Goal: Information Seeking & Learning: Learn about a topic

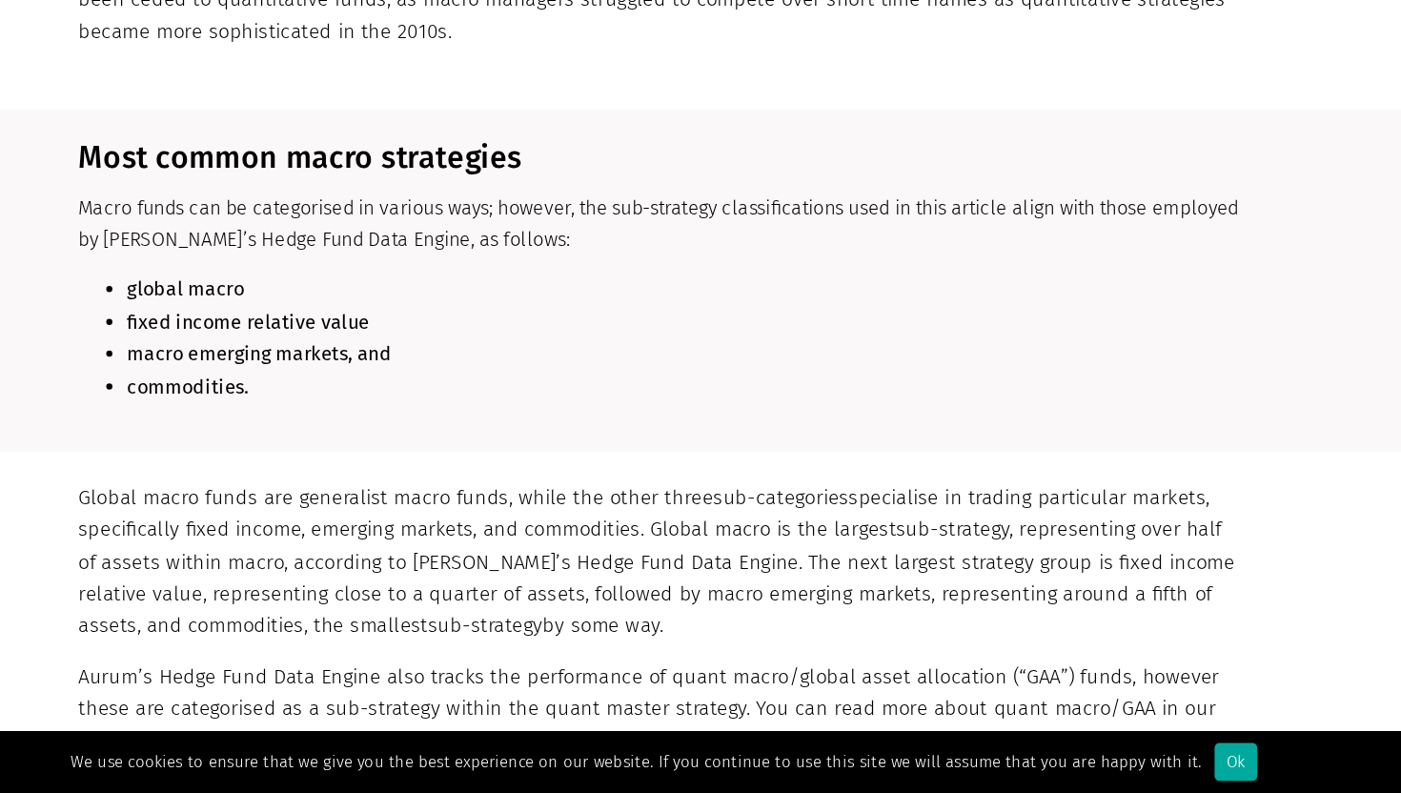
scroll to position [1533, 0]
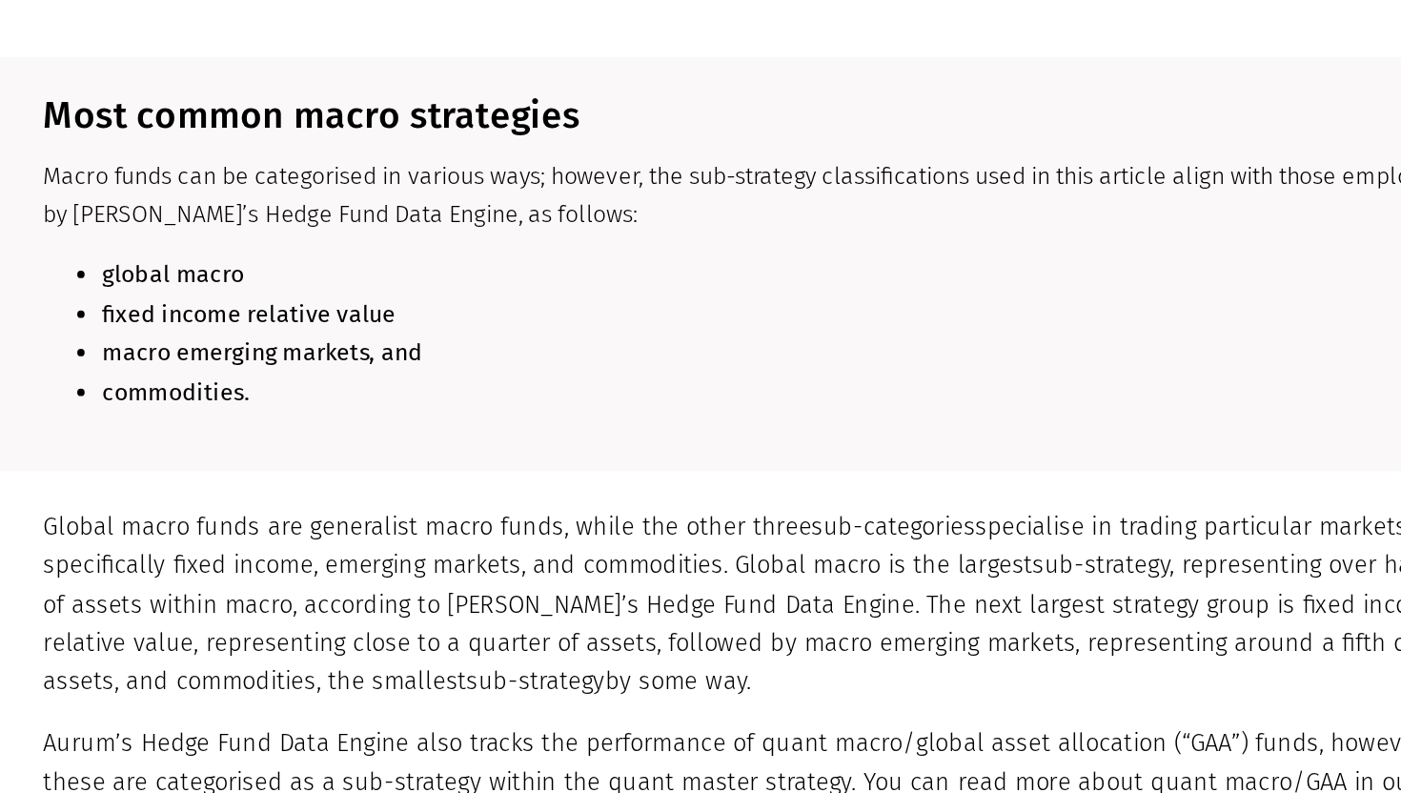
click at [353, 397] on b "global macro" at bounding box center [326, 400] width 91 height 18
click at [364, 424] on strong "fixed income relative value" at bounding box center [376, 425] width 190 height 18
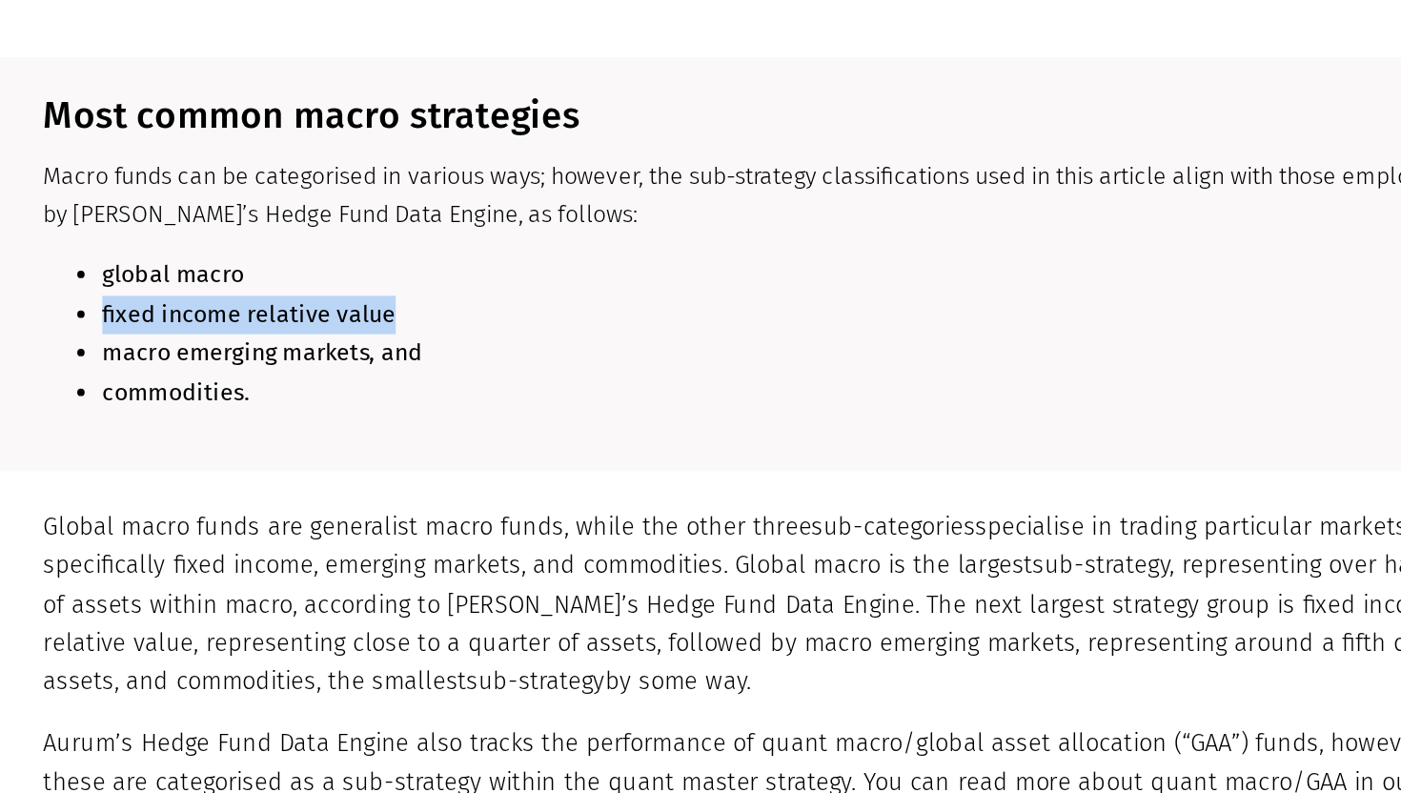
click at [364, 424] on strong "fixed income relative value" at bounding box center [376, 425] width 190 height 18
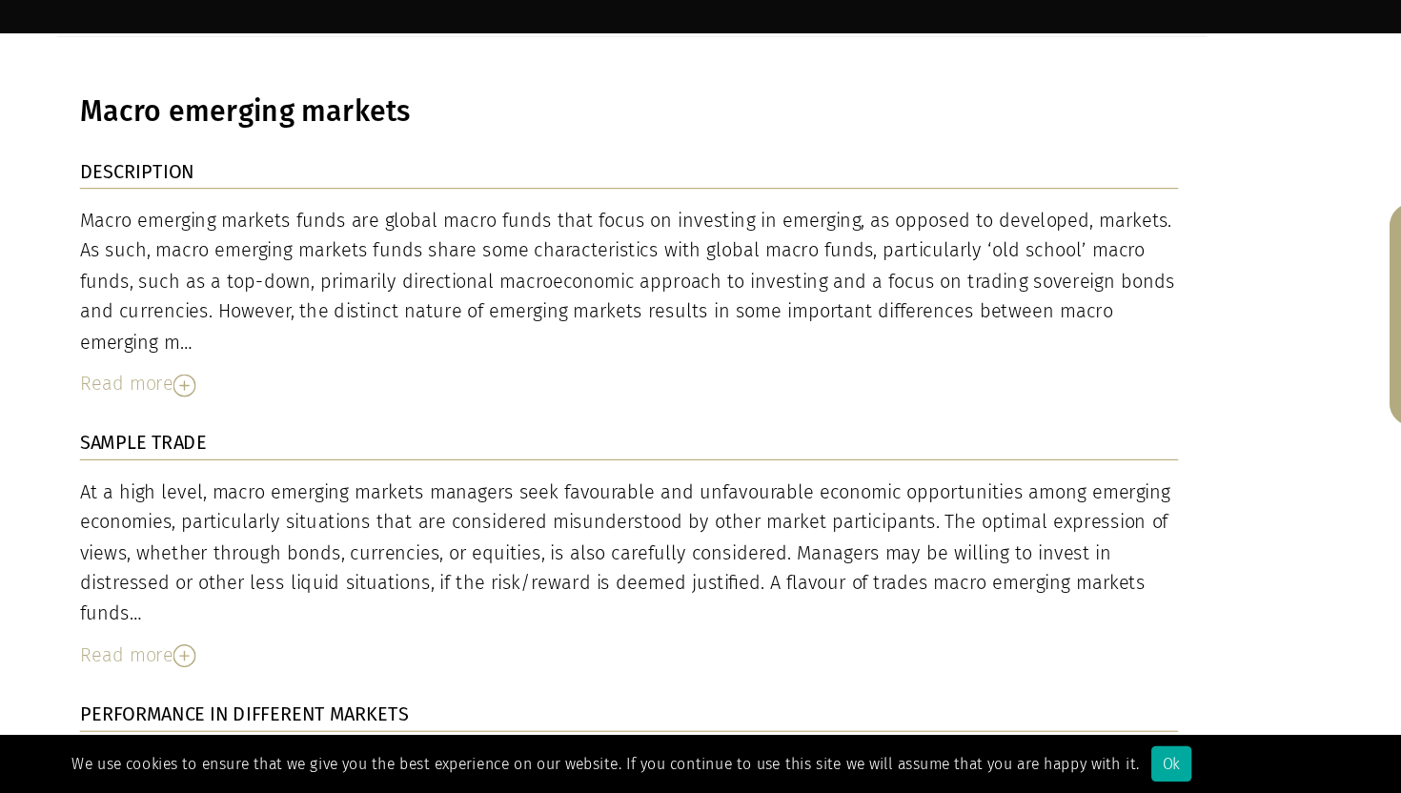
scroll to position [5454, 0]
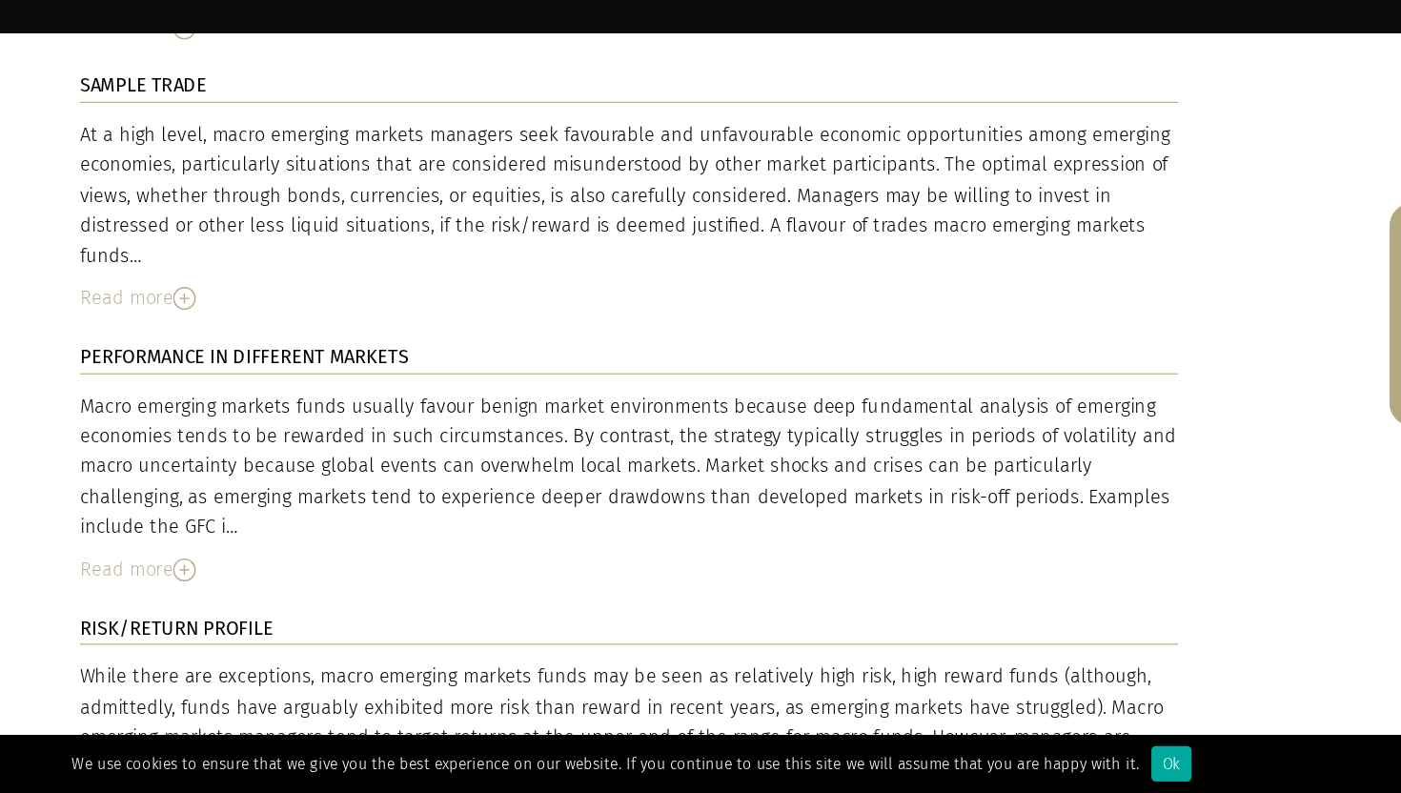
click at [291, 684] on div "While there are exceptions, macro emerging markets funds may be seen as relativ…" at bounding box center [698, 747] width 910 height 126
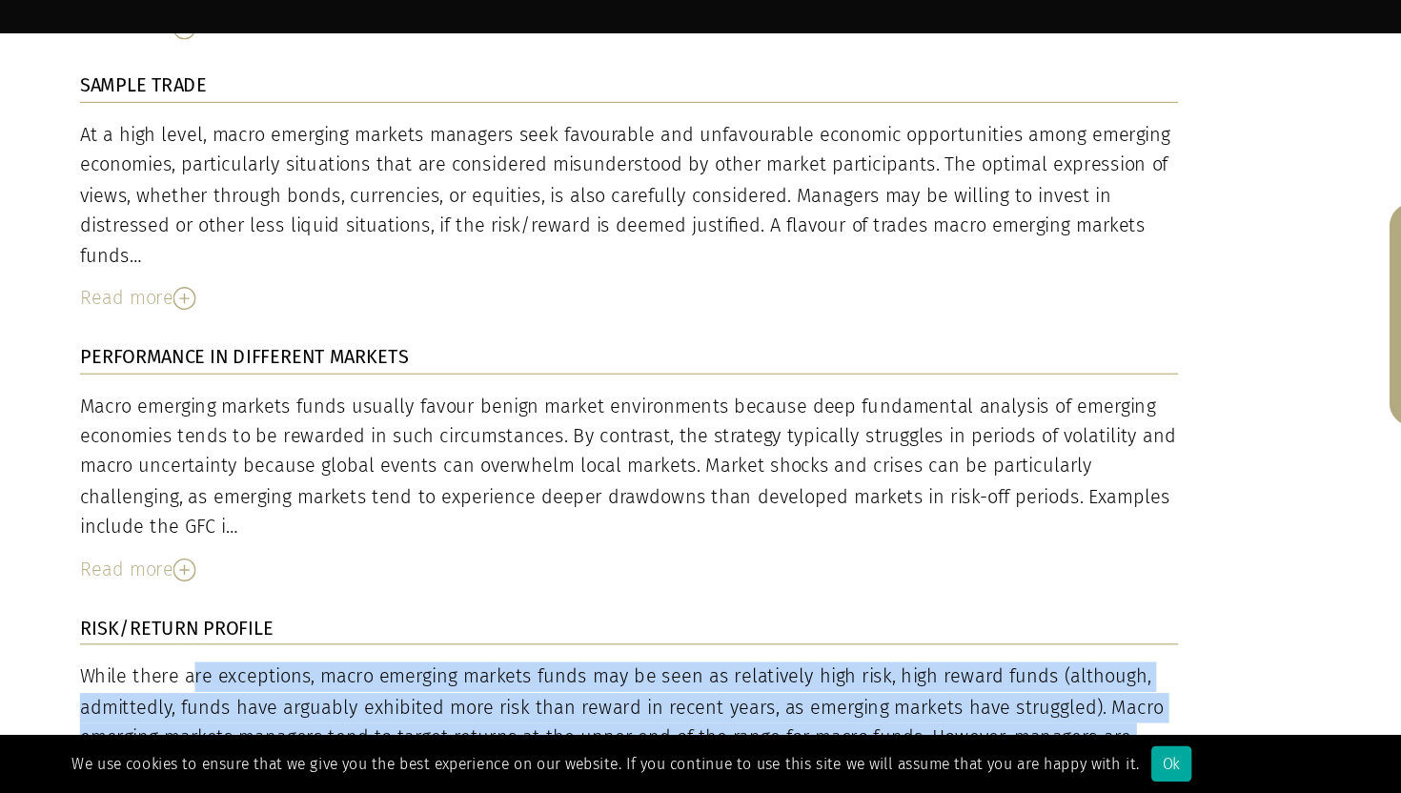
click at [291, 684] on div "While there are exceptions, macro emerging markets funds may be seen as relativ…" at bounding box center [698, 747] width 910 height 126
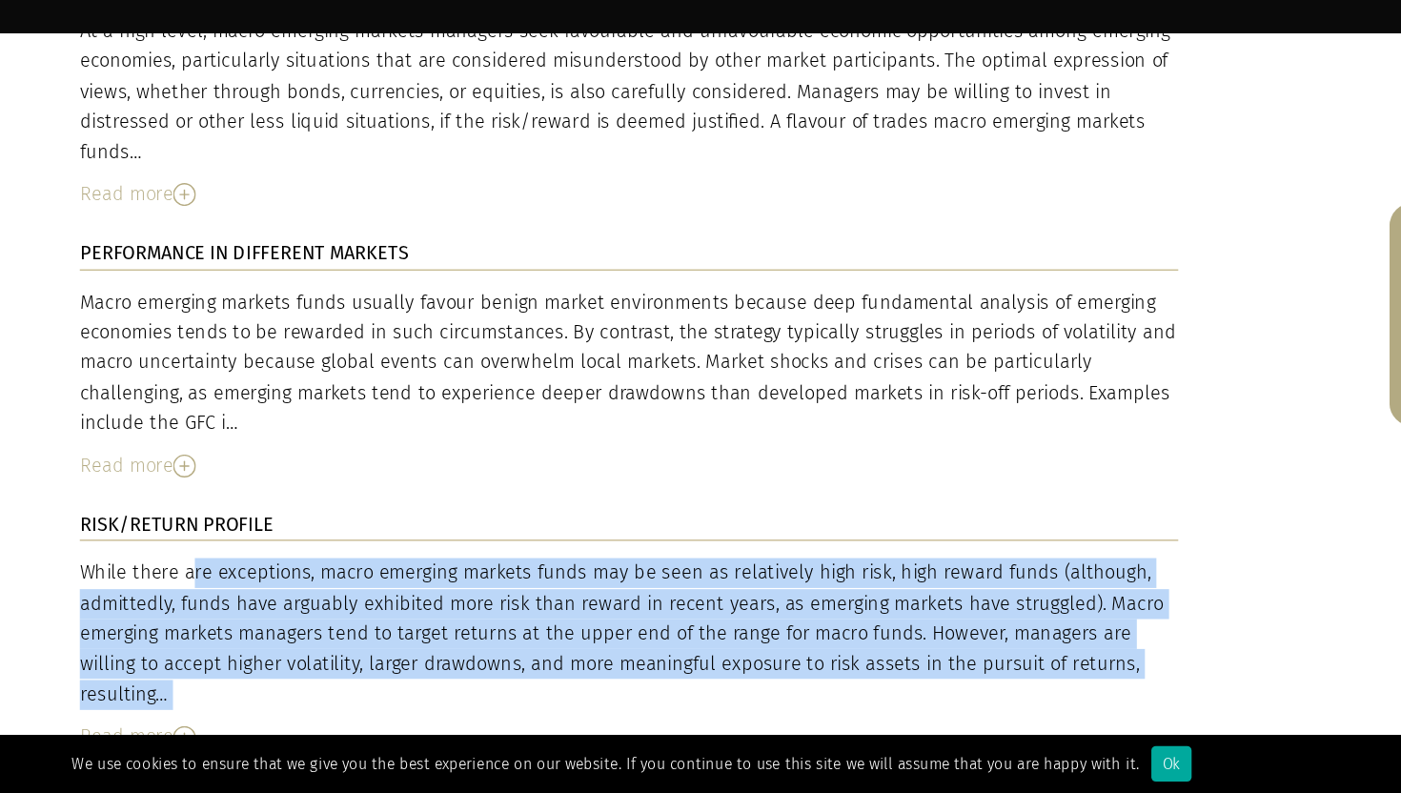
scroll to position [5758, 0]
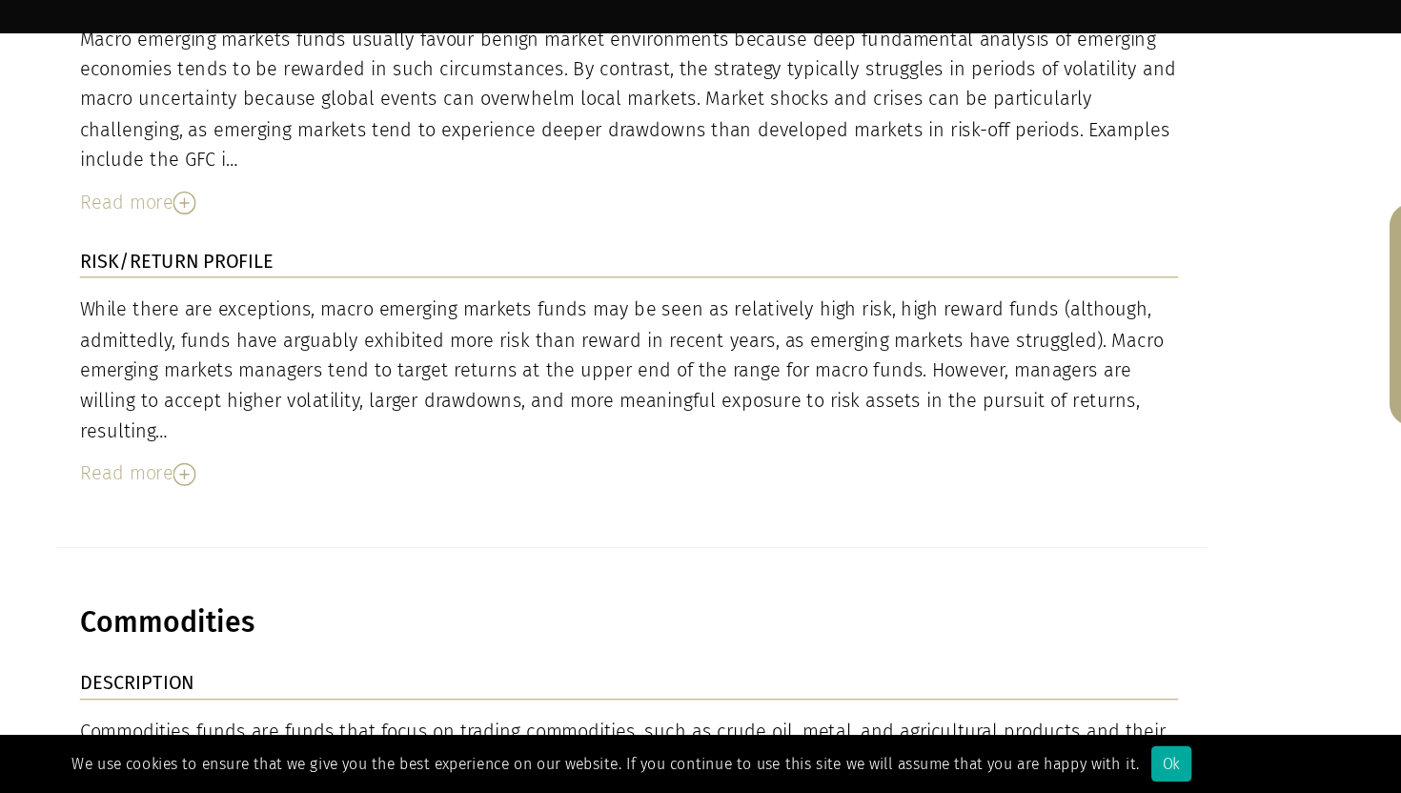
click at [291, 730] on div "Commodities funds are funds that focus on trading commodities, such as crude oi…" at bounding box center [698, 793] width 910 height 126
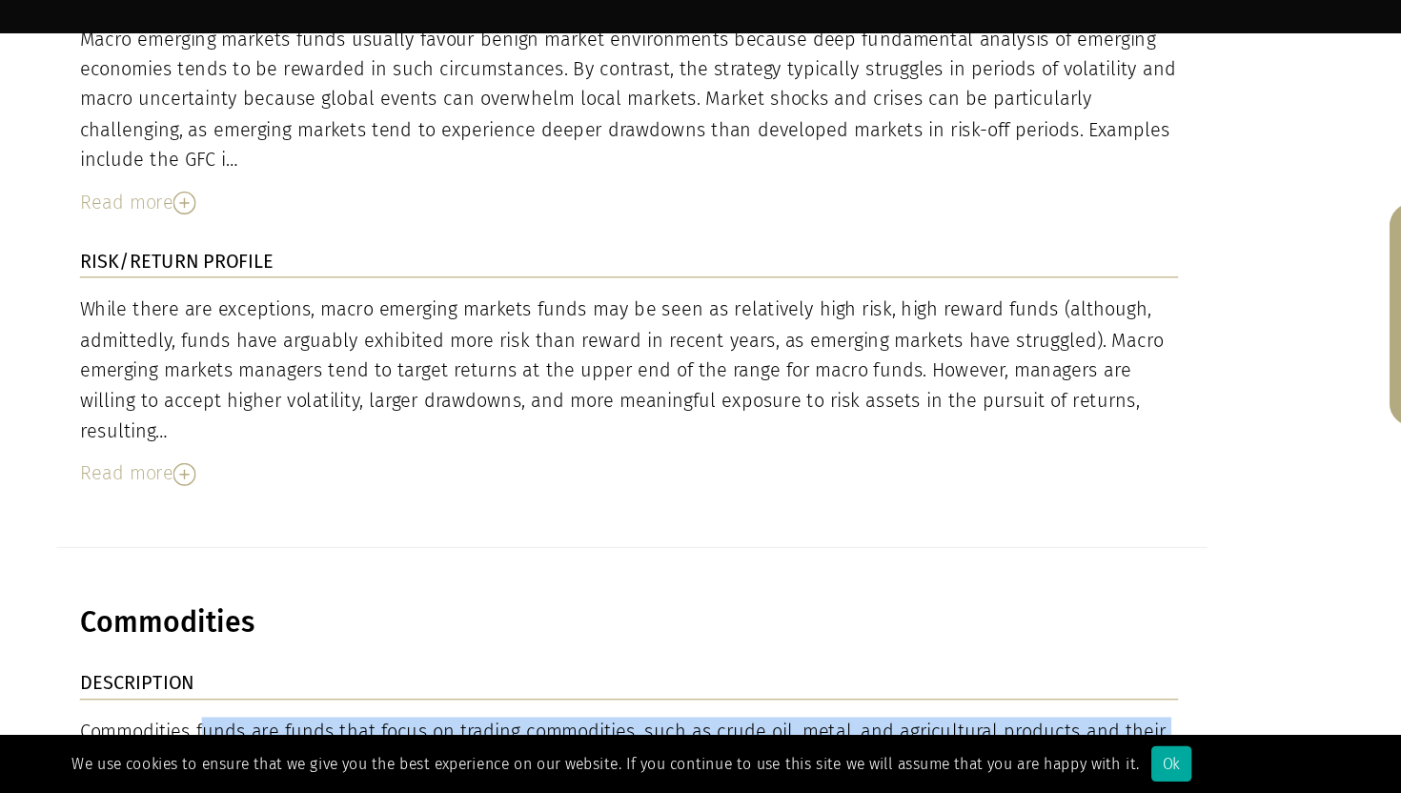
click at [291, 730] on div "Commodities funds are funds that focus on trading commodities, such as crude oi…" at bounding box center [698, 793] width 910 height 126
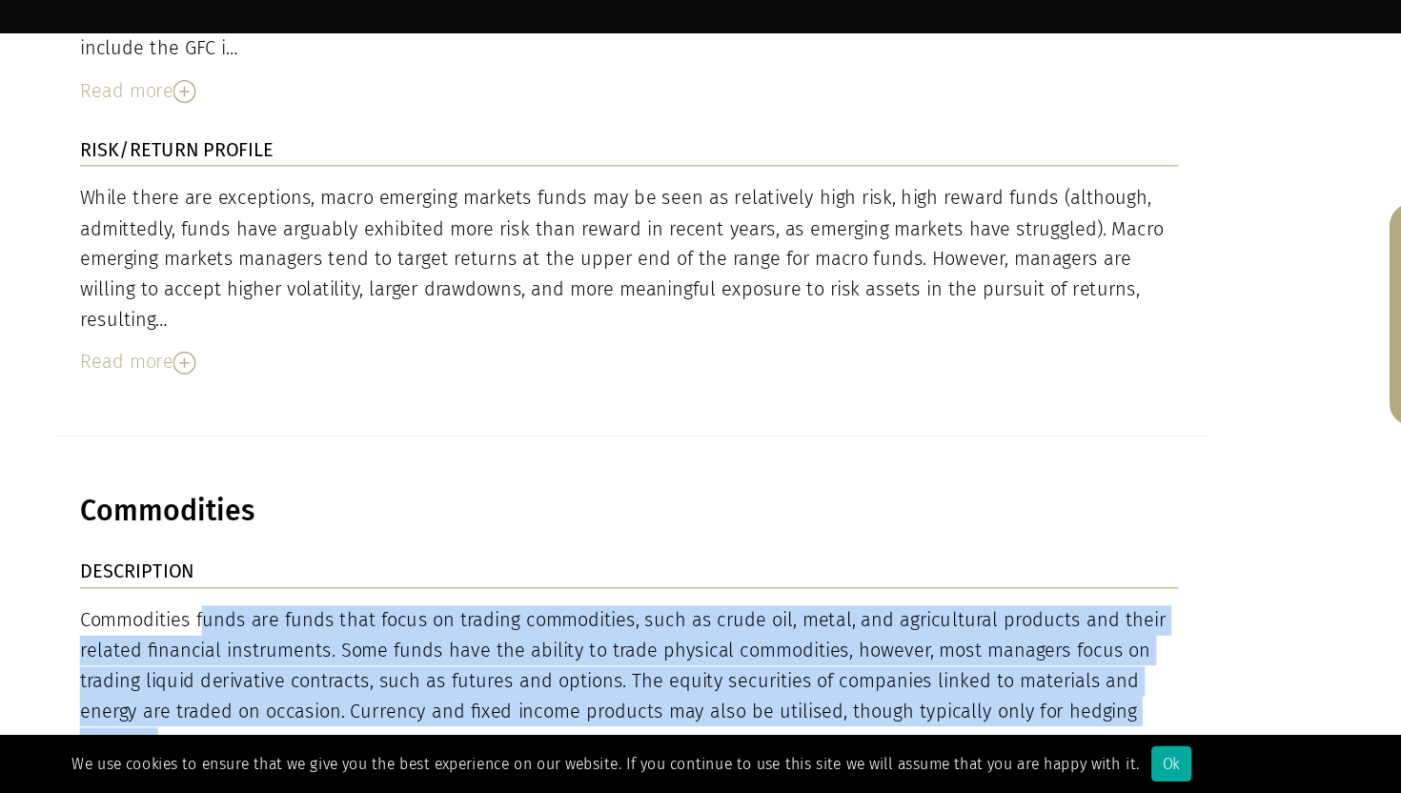
scroll to position [5992, 0]
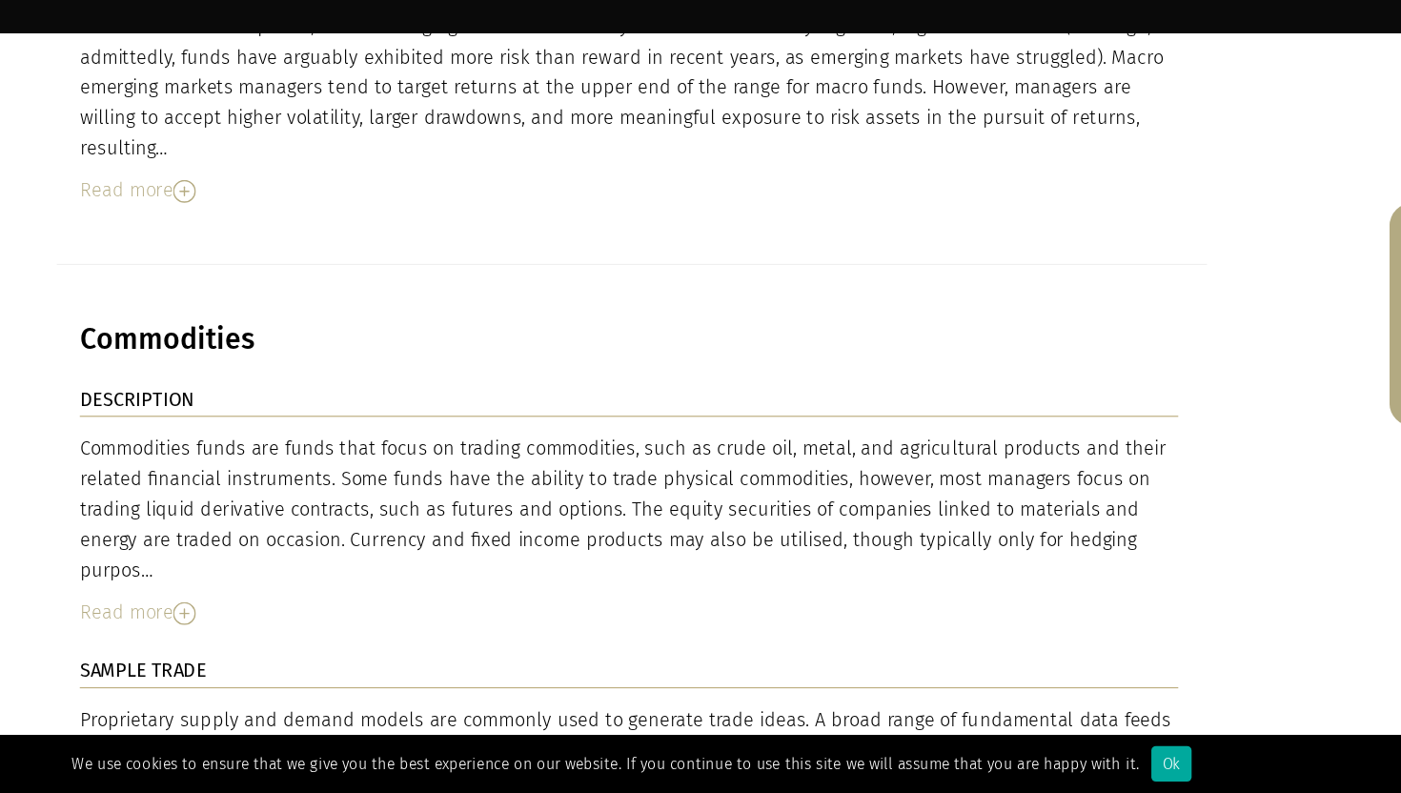
click at [331, 720] on div "Proprietary supply and demand models are commonly used to generate trade ideas.…" at bounding box center [698, 783] width 910 height 126
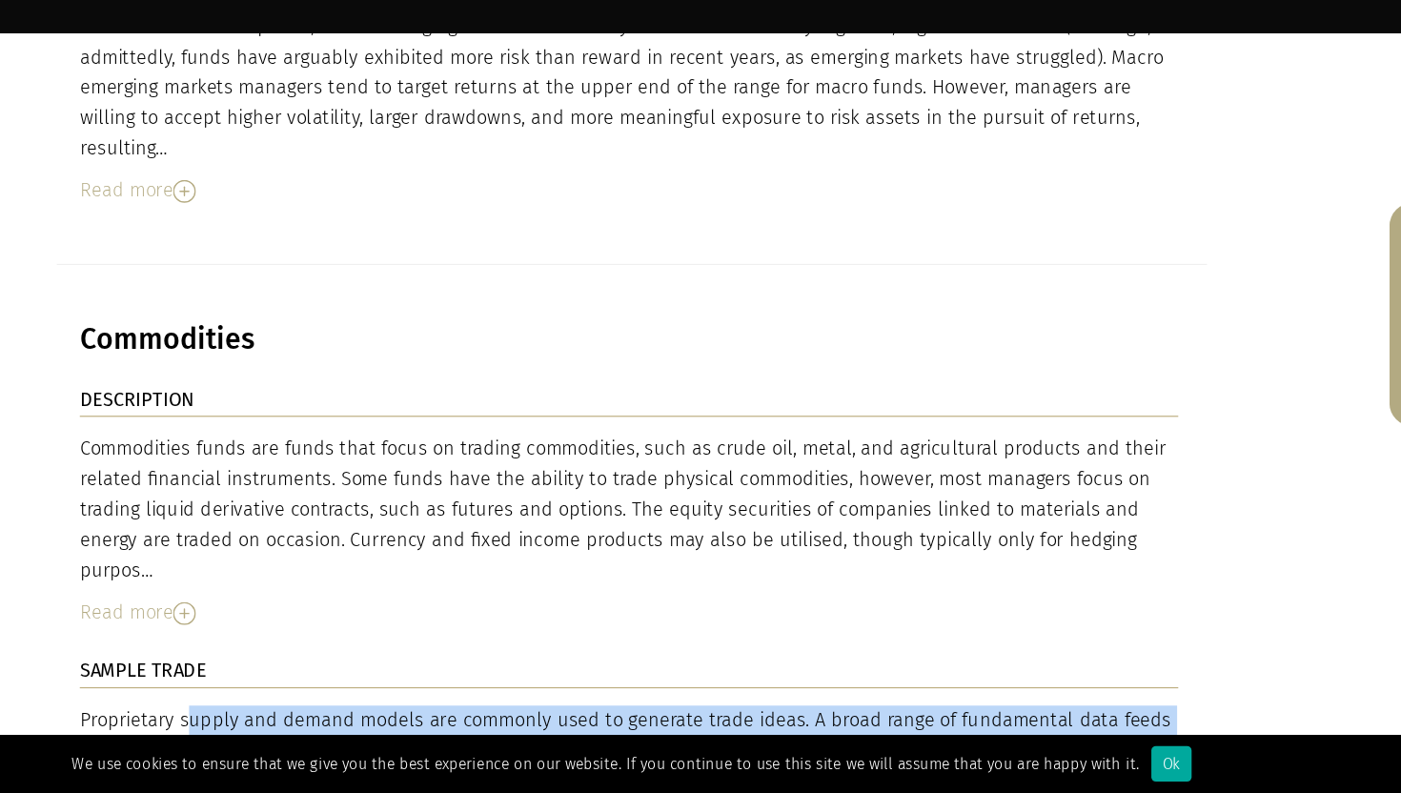
click at [331, 720] on div "Proprietary supply and demand models are commonly used to generate trade ideas.…" at bounding box center [698, 783] width 910 height 126
click at [323, 635] on img at bounding box center [329, 644] width 19 height 19
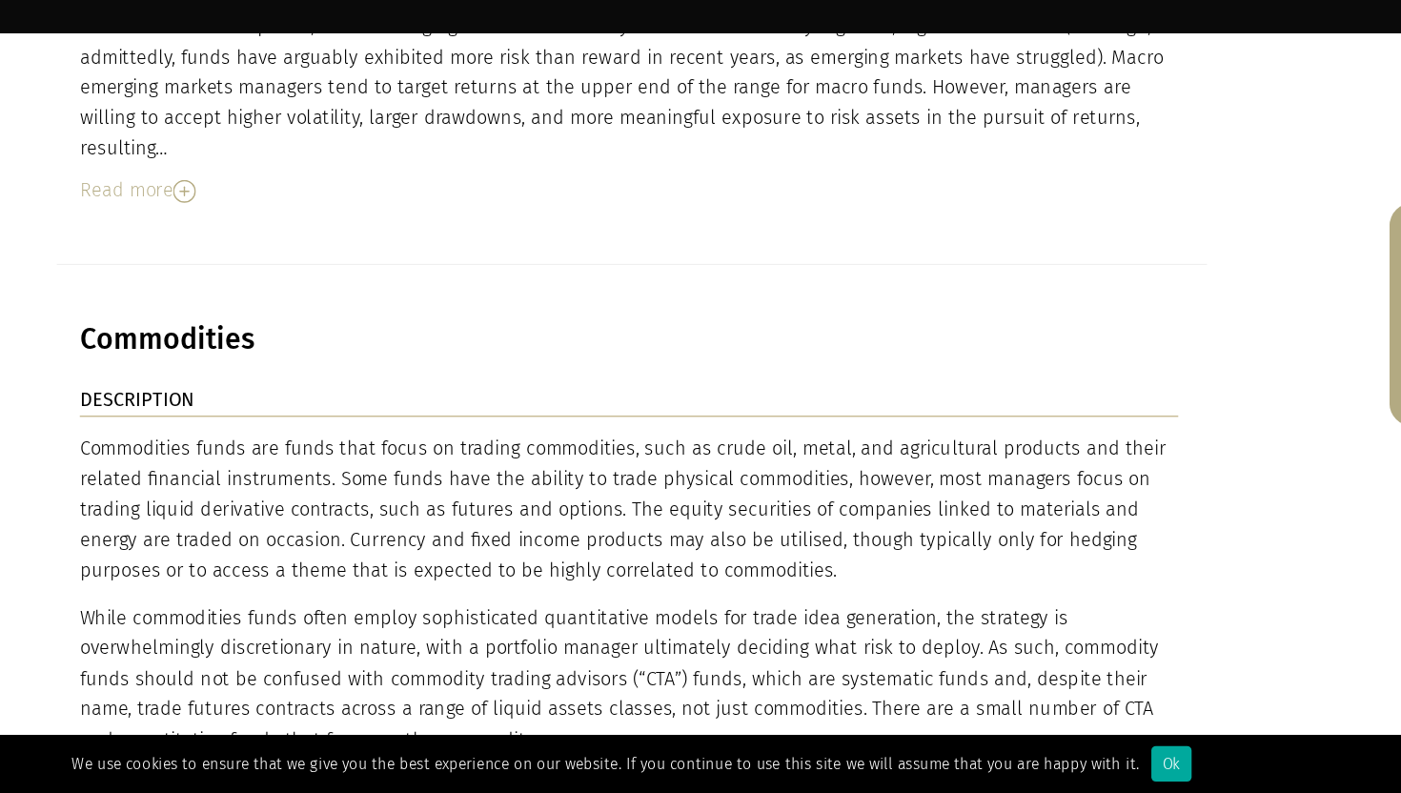
click at [356, 636] on p "While commodities funds often employ sophisticated quantitative models for trad…" at bounding box center [698, 699] width 910 height 126
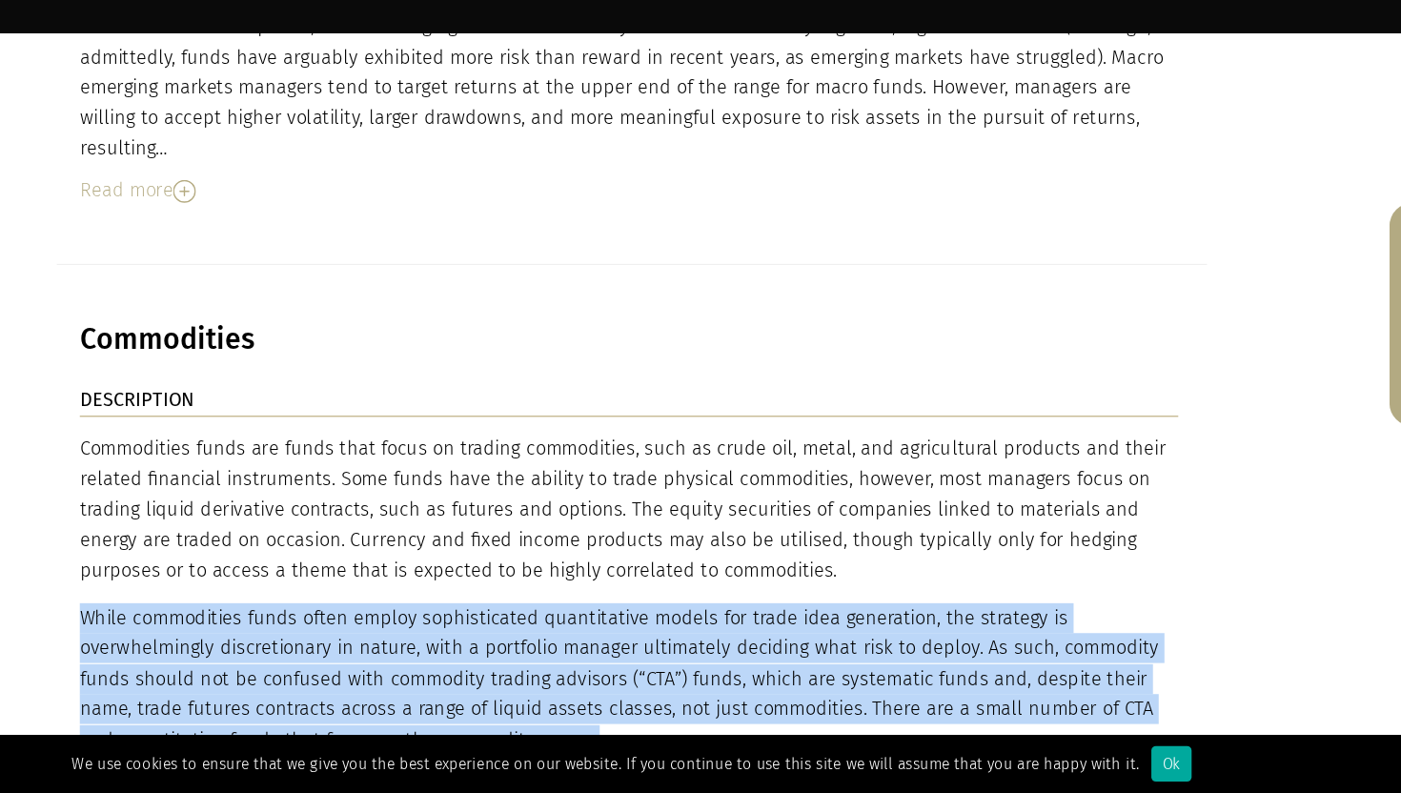
click at [356, 636] on p "While commodities funds often employ sophisticated quantitative models for trad…" at bounding box center [698, 699] width 910 height 126
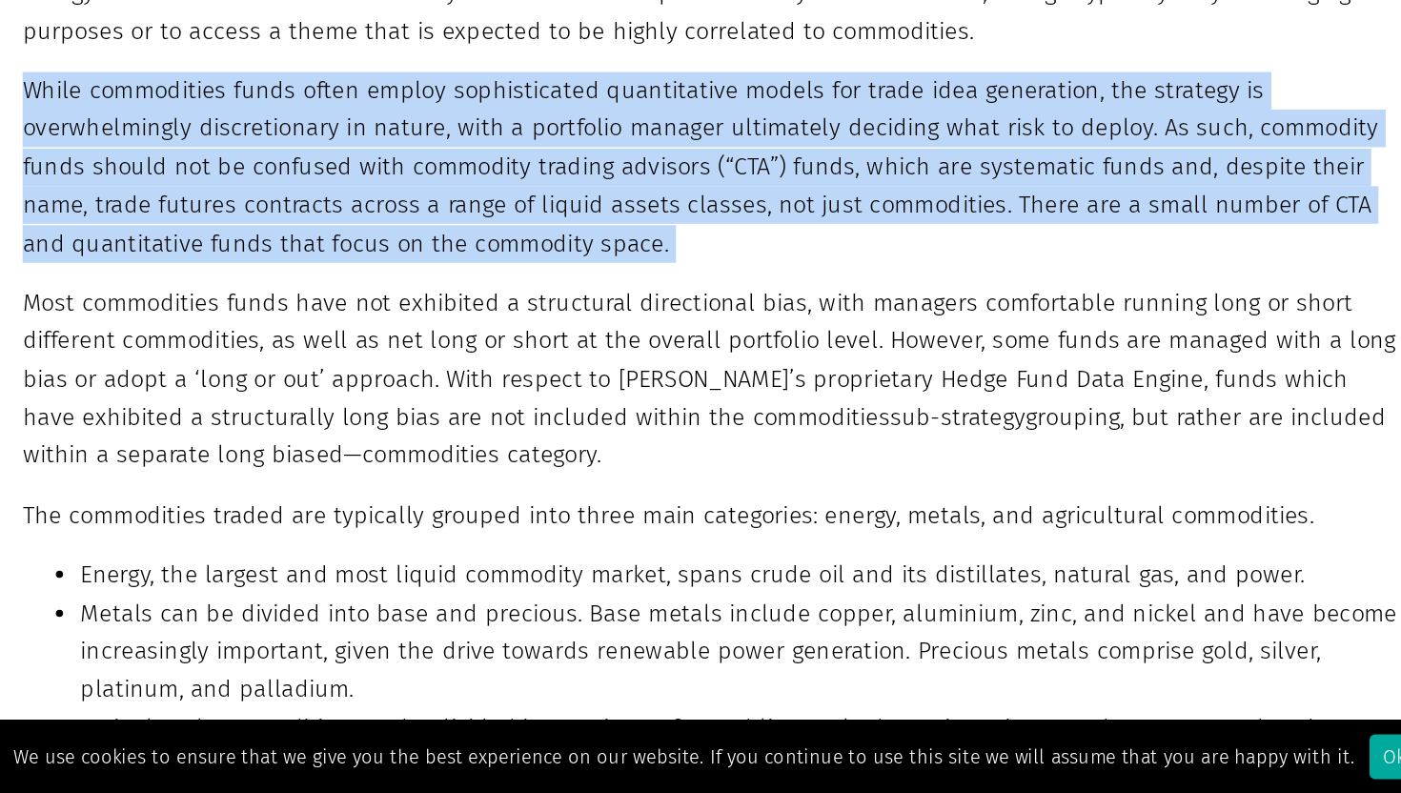
scroll to position [6369, 0]
